Goal: Check status: Check status

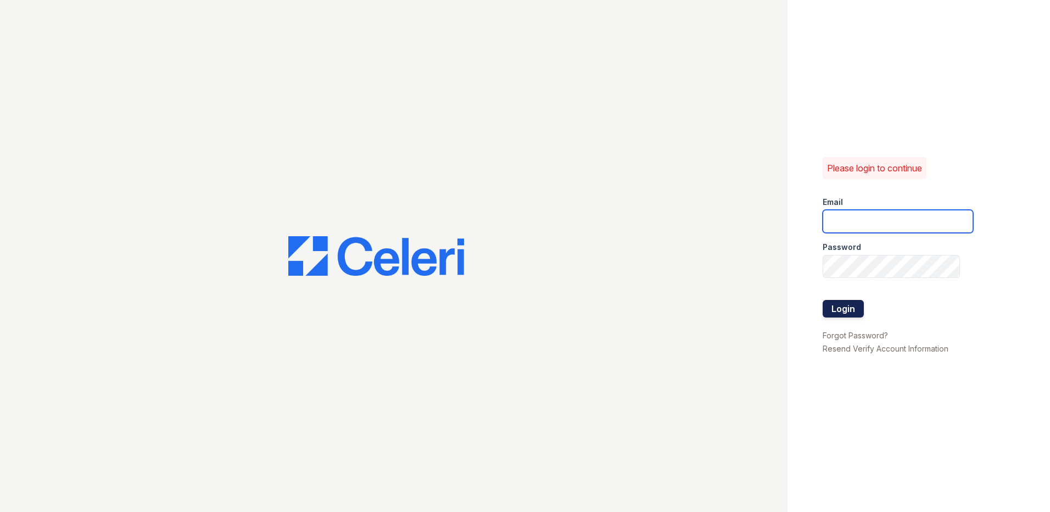
type input "lobrien@trinity-pm.com"
click at [843, 307] on button "Login" at bounding box center [842, 309] width 41 height 18
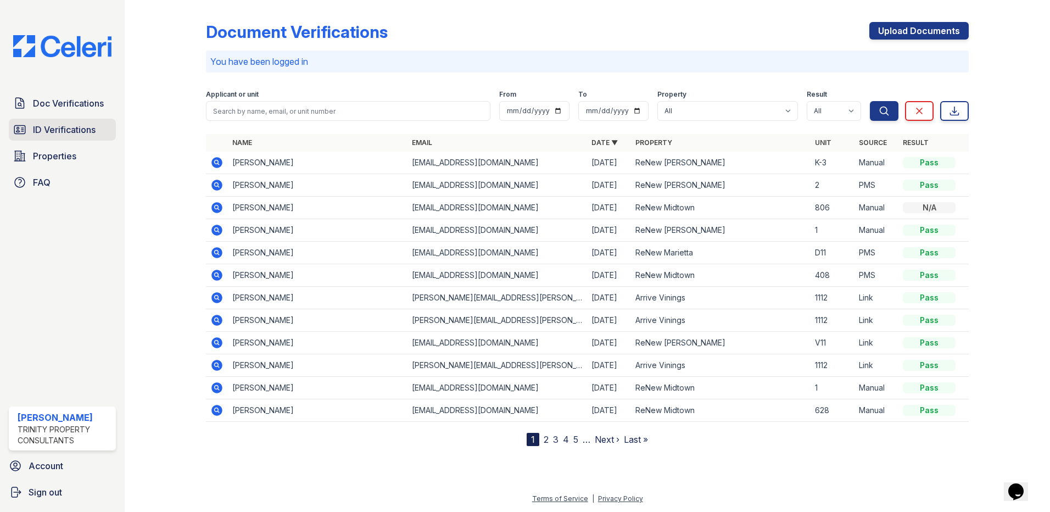
click at [37, 128] on span "ID Verifications" at bounding box center [64, 129] width 63 height 13
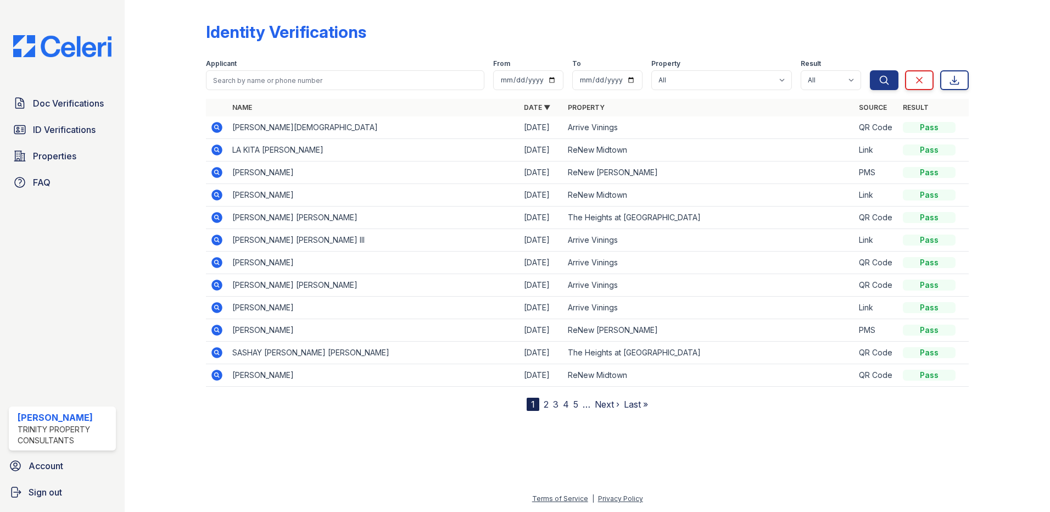
click at [212, 243] on icon at bounding box center [216, 239] width 13 height 13
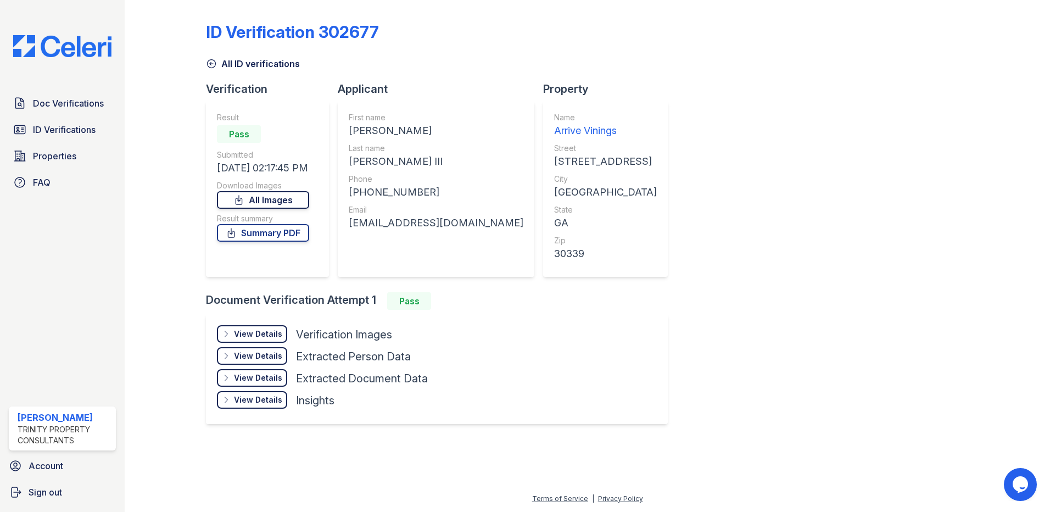
click at [293, 194] on link "All Images" at bounding box center [263, 200] width 92 height 18
drag, startPoint x: 33, startPoint y: 107, endPoint x: 41, endPoint y: 109, distance: 8.4
click at [33, 107] on span "Doc Verifications" at bounding box center [68, 103] width 71 height 13
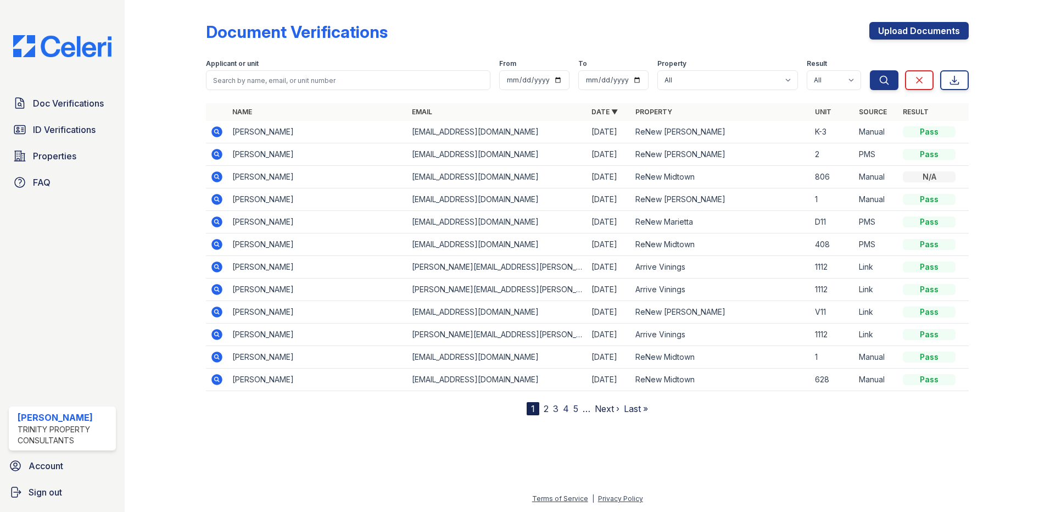
click at [215, 265] on icon at bounding box center [216, 266] width 13 height 13
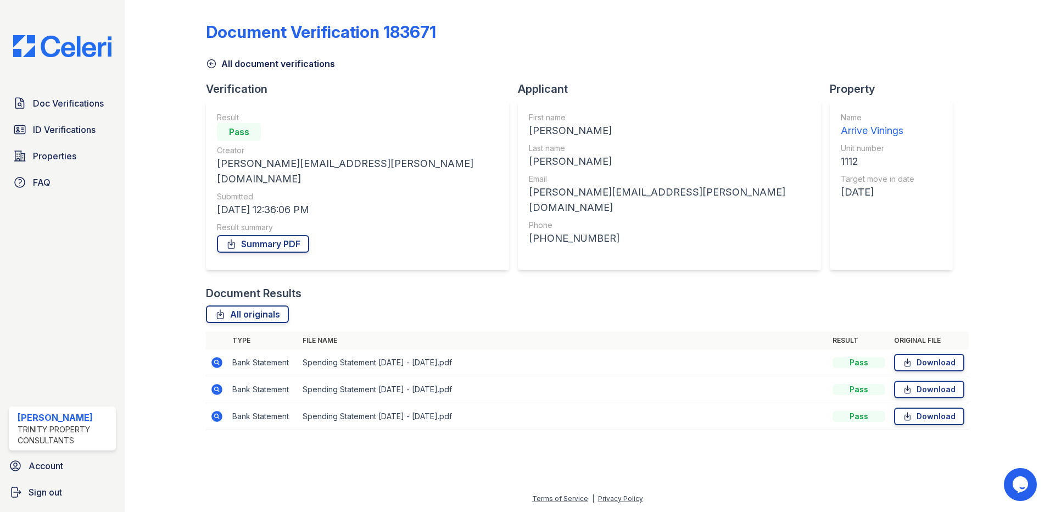
click at [215, 357] on icon at bounding box center [216, 362] width 11 height 11
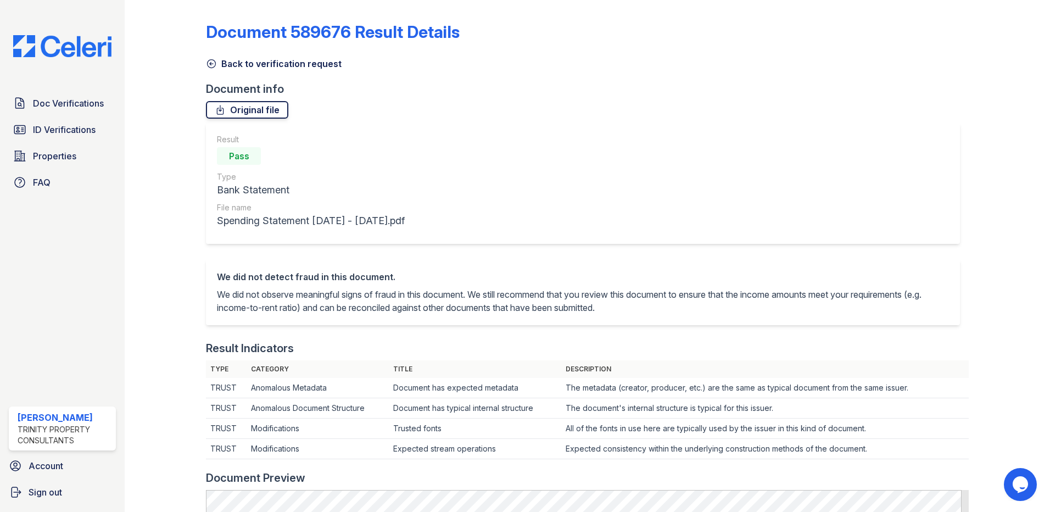
click at [238, 113] on link "Original file" at bounding box center [247, 110] width 82 height 18
click at [73, 98] on span "Doc Verifications" at bounding box center [68, 103] width 71 height 13
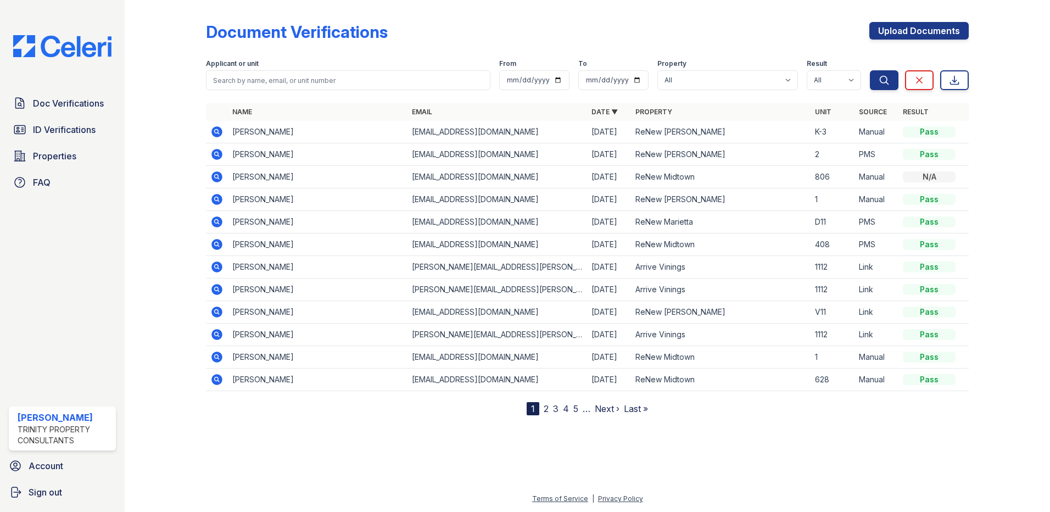
click at [216, 290] on icon at bounding box center [216, 289] width 13 height 13
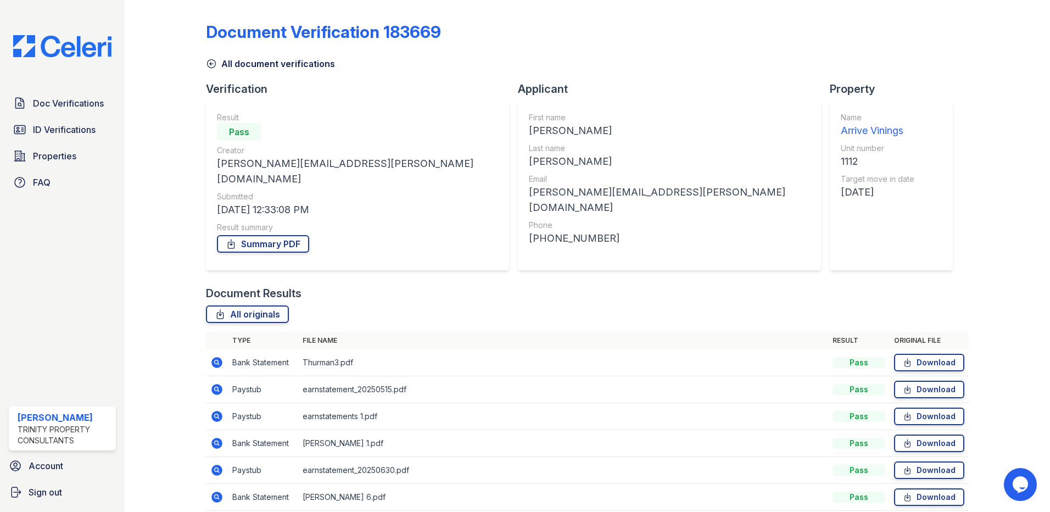
click at [216, 387] on icon at bounding box center [216, 388] width 3 height 3
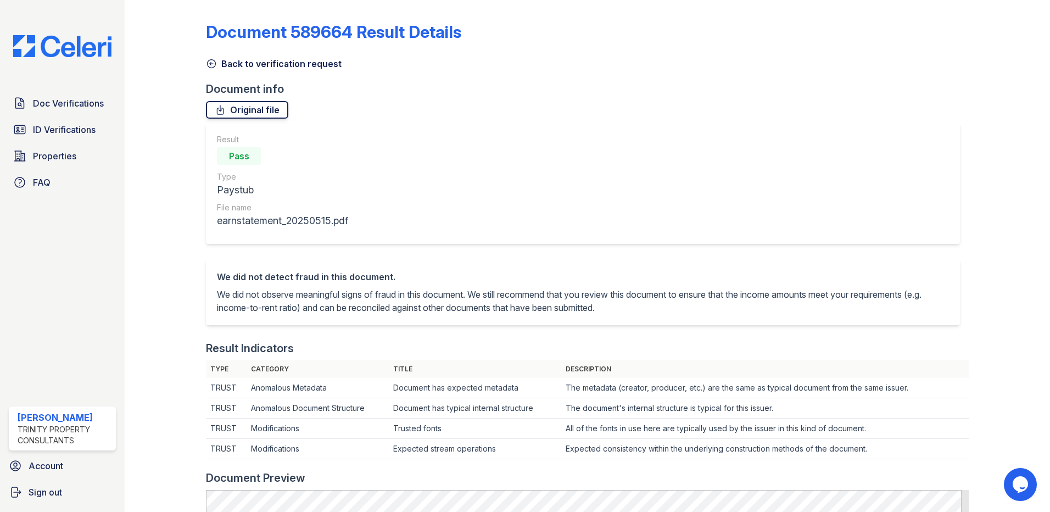
click at [255, 109] on link "Original file" at bounding box center [247, 110] width 82 height 18
click at [74, 102] on span "Doc Verifications" at bounding box center [68, 103] width 71 height 13
